Goal: Information Seeking & Learning: Learn about a topic

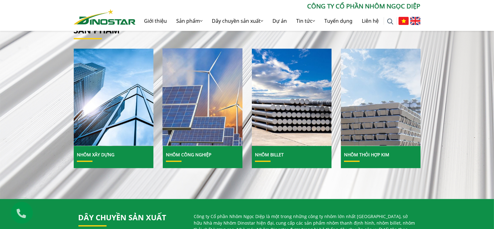
scroll to position [218, 0]
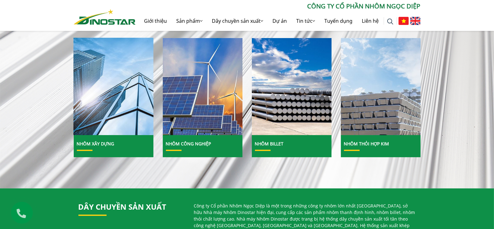
click at [110, 100] on img at bounding box center [113, 87] width 85 height 104
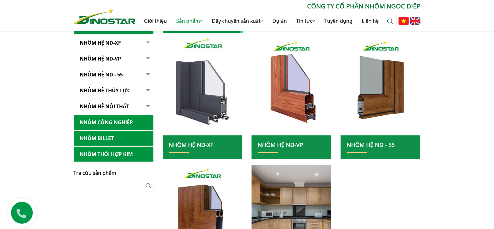
scroll to position [156, 0]
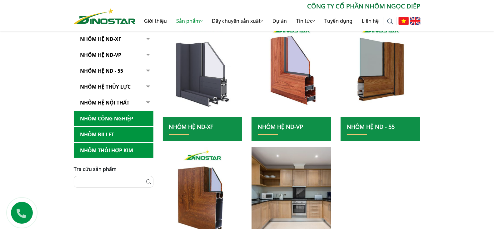
click at [204, 77] on img at bounding box center [202, 69] width 85 height 104
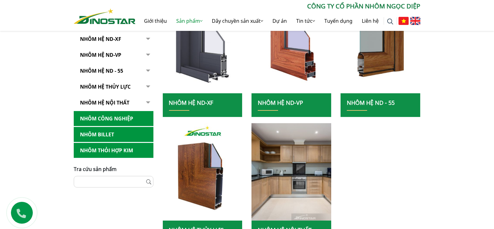
scroll to position [93, 0]
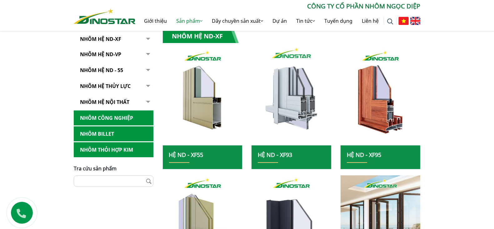
scroll to position [125, 0]
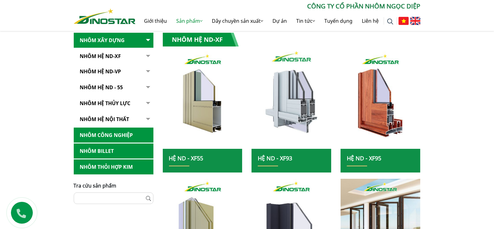
click at [298, 90] on img at bounding box center [291, 100] width 85 height 104
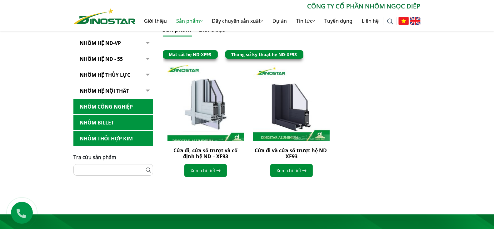
scroll to position [156, 0]
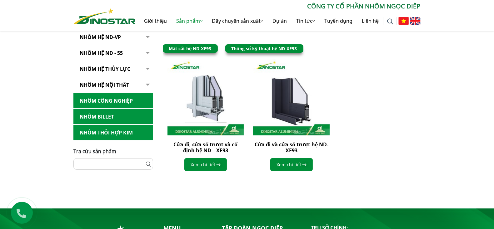
click at [253, 49] on link "Thông số kỹ thuật hệ ND-XF93" at bounding box center [264, 49] width 66 height 6
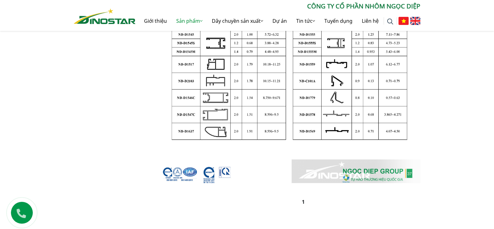
scroll to position [374, 0]
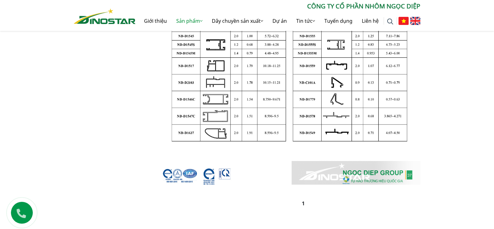
click at [360, 175] on img at bounding box center [292, 7] width 258 height 355
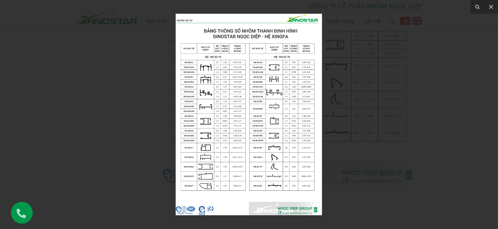
click at [432, 58] on div at bounding box center [249, 114] width 498 height 229
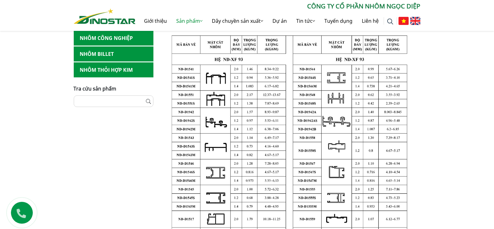
scroll to position [125, 0]
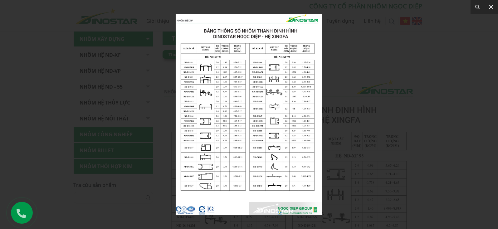
click at [492, 7] on icon at bounding box center [491, 7] width 4 height 4
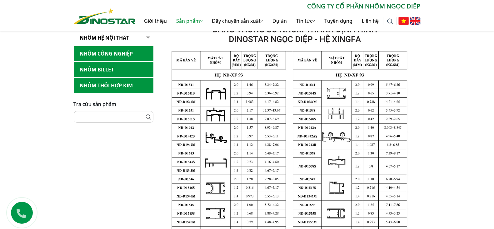
scroll to position [93, 0]
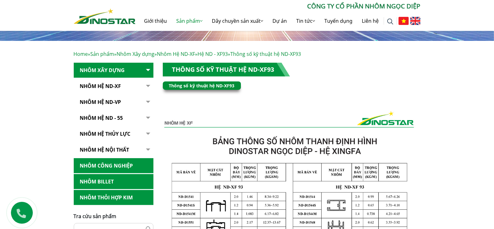
click at [208, 85] on link "Thông số kỹ thuật hệ ND-XF93" at bounding box center [202, 86] width 66 height 6
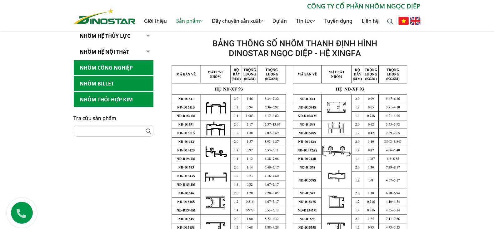
scroll to position [190, 0]
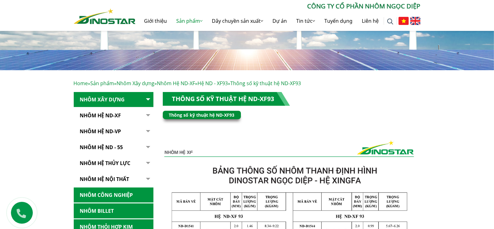
scroll to position [62, 0]
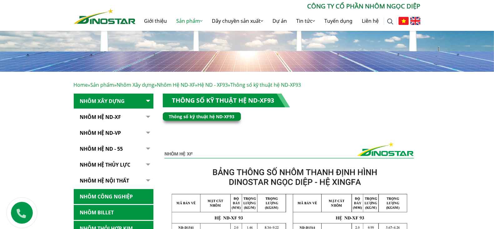
click at [148, 114] on button "button" at bounding box center [147, 117] width 12 height 15
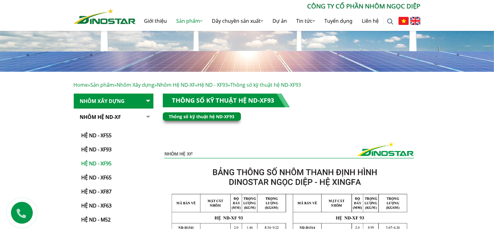
scroll to position [93, 0]
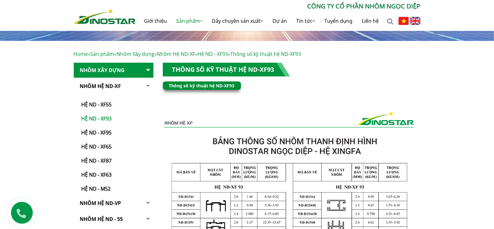
click at [107, 117] on link "Hệ ND - XF93" at bounding box center [115, 116] width 77 height 14
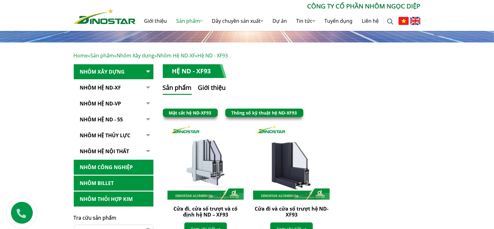
scroll to position [187, 0]
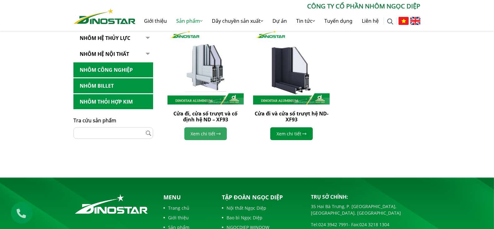
click at [211, 132] on link "Xem chi tiết" at bounding box center [205, 133] width 42 height 13
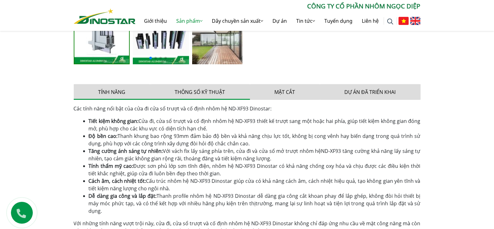
scroll to position [312, 0]
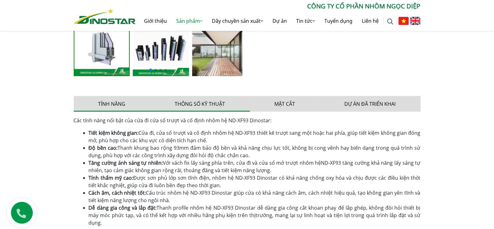
click at [190, 105] on button "Thông số kỹ thuật" at bounding box center [200, 104] width 100 height 16
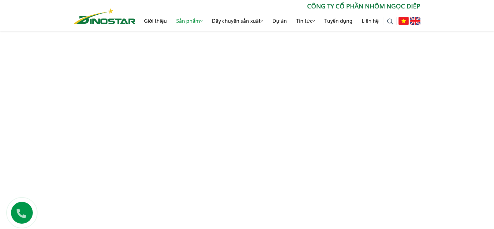
scroll to position [531, 0]
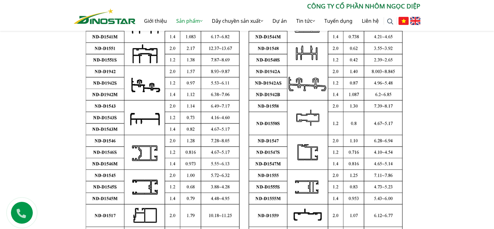
click at [217, 102] on img at bounding box center [247, 137] width 347 height 477
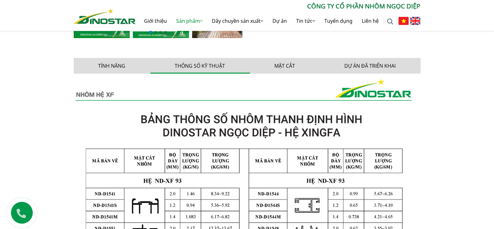
scroll to position [343, 0]
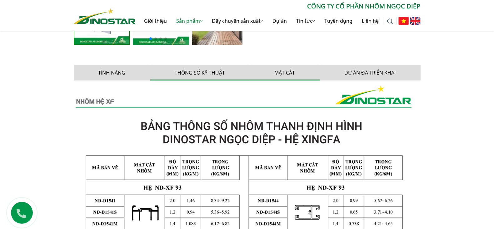
click at [285, 72] on button "Mặt cắt" at bounding box center [285, 73] width 70 height 16
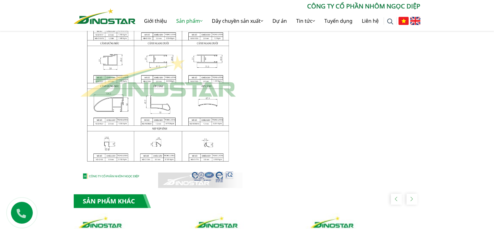
scroll to position [687, 0]
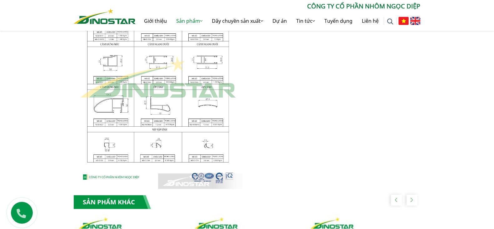
click at [187, 102] on img at bounding box center [158, 78] width 169 height 224
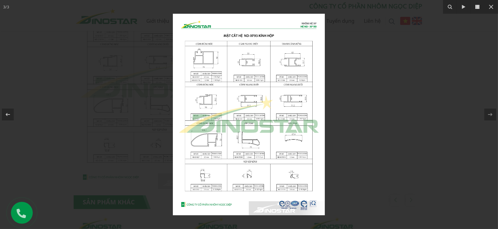
click at [476, 6] on icon at bounding box center [477, 6] width 7 height 7
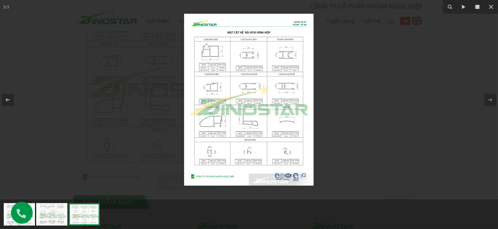
click at [480, 6] on icon at bounding box center [477, 6] width 7 height 7
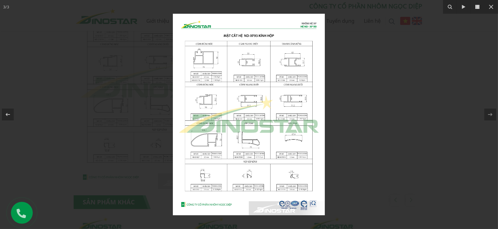
click at [480, 6] on icon at bounding box center [477, 6] width 7 height 7
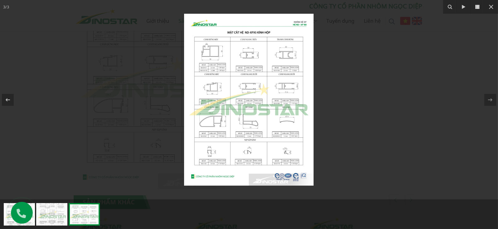
click at [480, 6] on icon at bounding box center [477, 6] width 7 height 7
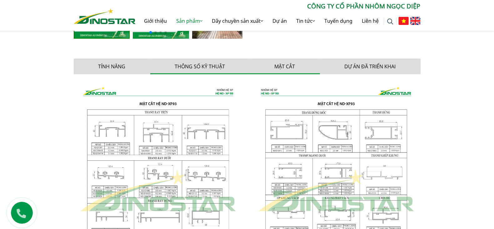
scroll to position [343, 0]
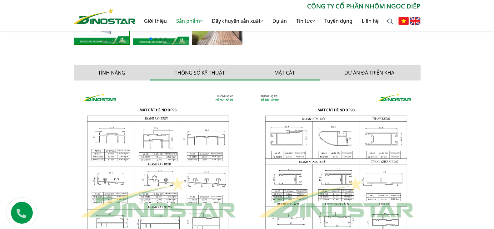
click at [205, 73] on button "Thông số kỹ thuật" at bounding box center [200, 73] width 100 height 16
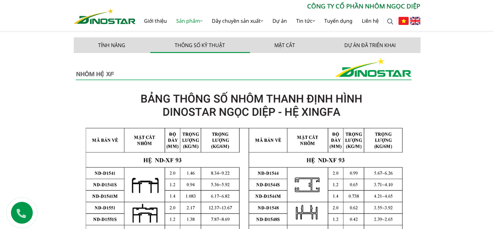
scroll to position [500, 0]
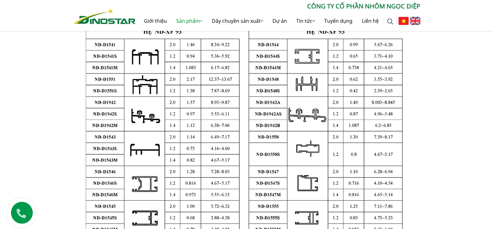
click at [234, 121] on img at bounding box center [247, 167] width 347 height 477
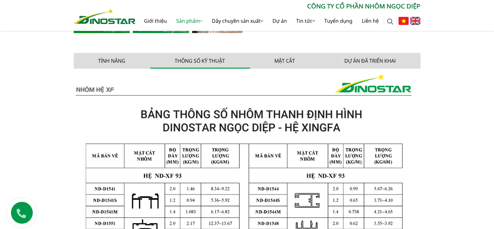
scroll to position [250, 0]
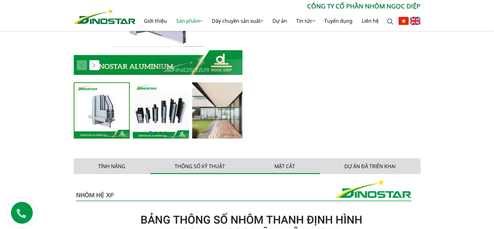
click at [290, 163] on button "Mặt cắt" at bounding box center [285, 167] width 70 height 16
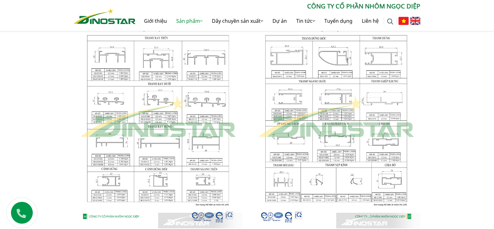
scroll to position [406, 0]
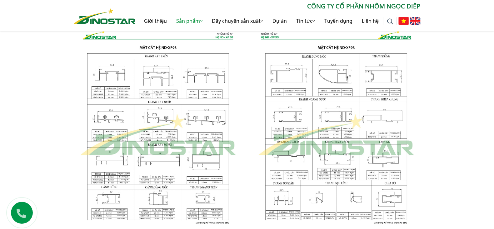
click at [188, 100] on img at bounding box center [158, 135] width 169 height 224
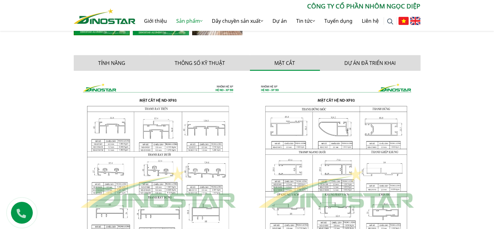
scroll to position [343, 0]
